Goal: Find contact information: Find contact information

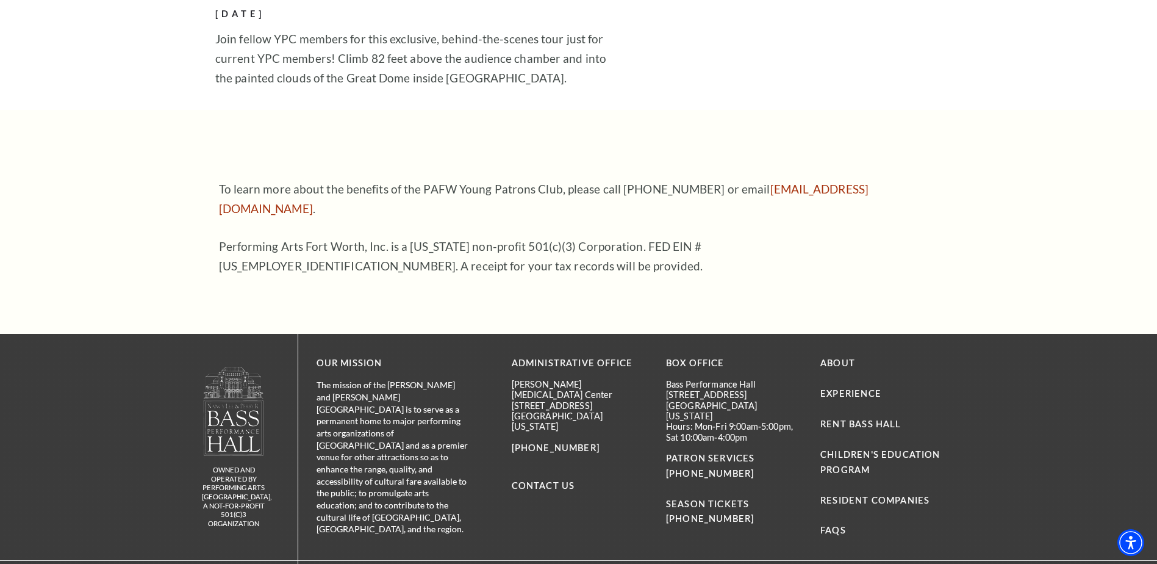
scroll to position [2144, 0]
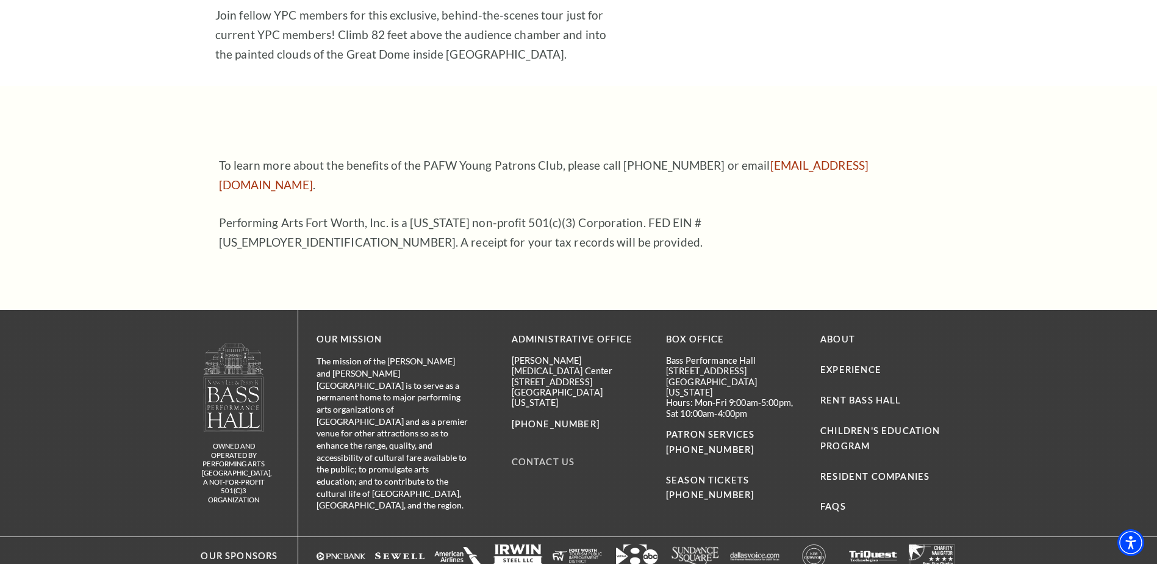
click at [524, 456] on link "Contact Us" at bounding box center [543, 461] width 63 height 10
